Goal: Task Accomplishment & Management: Complete application form

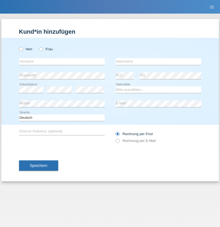
radio input "true"
click at [62, 61] on input "text" at bounding box center [62, 61] width 86 height 7
type input "Jörg"
click at [158, 61] on input "text" at bounding box center [159, 61] width 86 height 7
type input "Traksel"
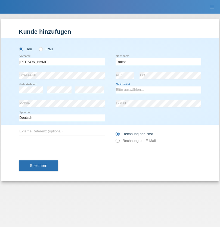
select select "DE"
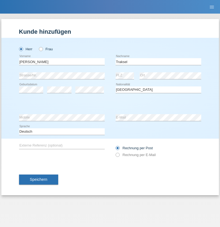
select select "C"
select select "01"
select select "07"
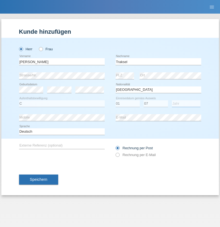
select select "2008"
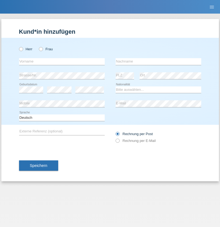
radio input "true"
click at [62, 61] on input "text" at bounding box center [62, 61] width 86 height 7
type input "Ketty"
click at [158, 61] on input "text" at bounding box center [159, 61] width 86 height 7
type input "Kalupnath"
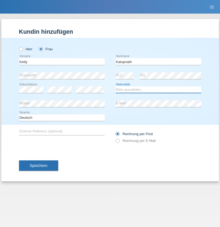
select select "CH"
radio input "true"
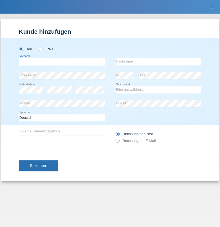
click at [62, 61] on input "text" at bounding box center [62, 61] width 86 height 7
type input "[PERSON_NAME]"
click at [158, 61] on input "text" at bounding box center [159, 61] width 86 height 7
type input "Mucha"
select select "CH"
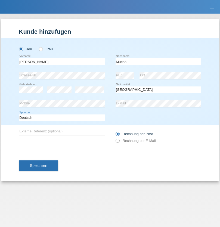
select select "en"
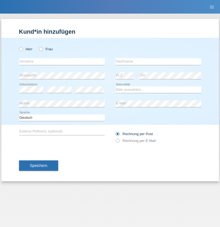
radio input "true"
click at [62, 61] on input "text" at bounding box center [62, 61] width 86 height 7
type input "Franziska"
click at [158, 61] on input "text" at bounding box center [159, 61] width 86 height 7
type input "Starke"
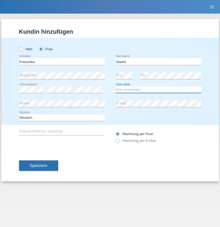
select select "DE"
select select "C"
select select "01"
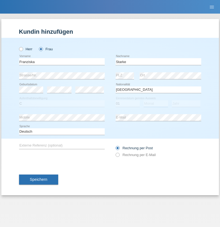
select select "03"
select select "1985"
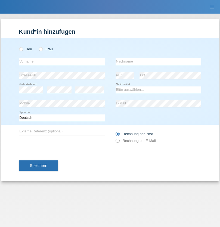
radio input "true"
click at [62, 61] on input "text" at bounding box center [62, 61] width 86 height 7
type input "Vedrana"
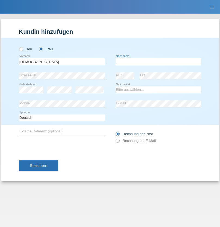
click at [158, 61] on input "text" at bounding box center [159, 61] width 86 height 7
type input "Cimbaljević"
select select "HR"
select select "C"
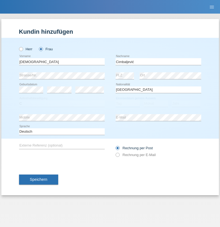
select select "12"
select select "08"
select select "2021"
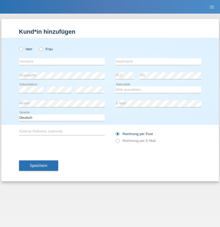
radio input "true"
click at [62, 61] on input "text" at bounding box center [62, 61] width 86 height 7
type input "Batsche"
click at [158, 61] on input "text" at bounding box center [159, 61] width 86 height 7
type input "Arifoska"
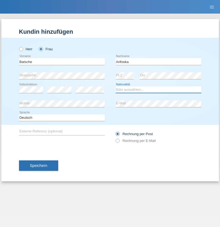
select select "CH"
radio input "true"
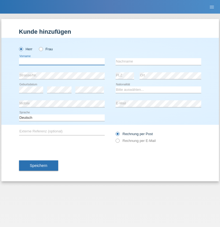
click at [62, 61] on input "text" at bounding box center [62, 61] width 86 height 7
type input "Emre"
click at [158, 61] on input "text" at bounding box center [159, 61] width 86 height 7
type input "Uzun"
select select "CH"
